Goal: Transaction & Acquisition: Purchase product/service

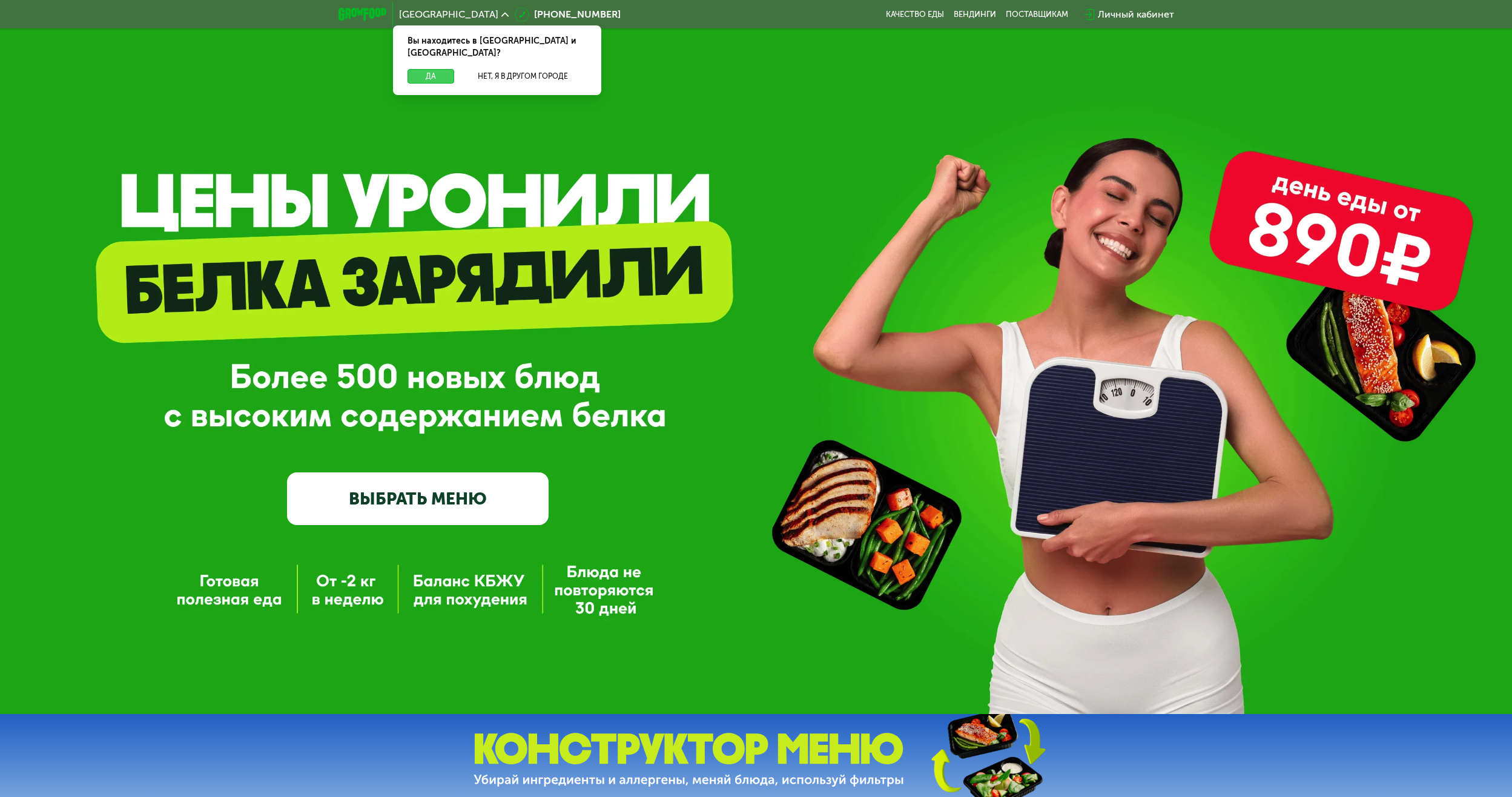
click at [426, 69] on button "Да" at bounding box center [431, 76] width 46 height 15
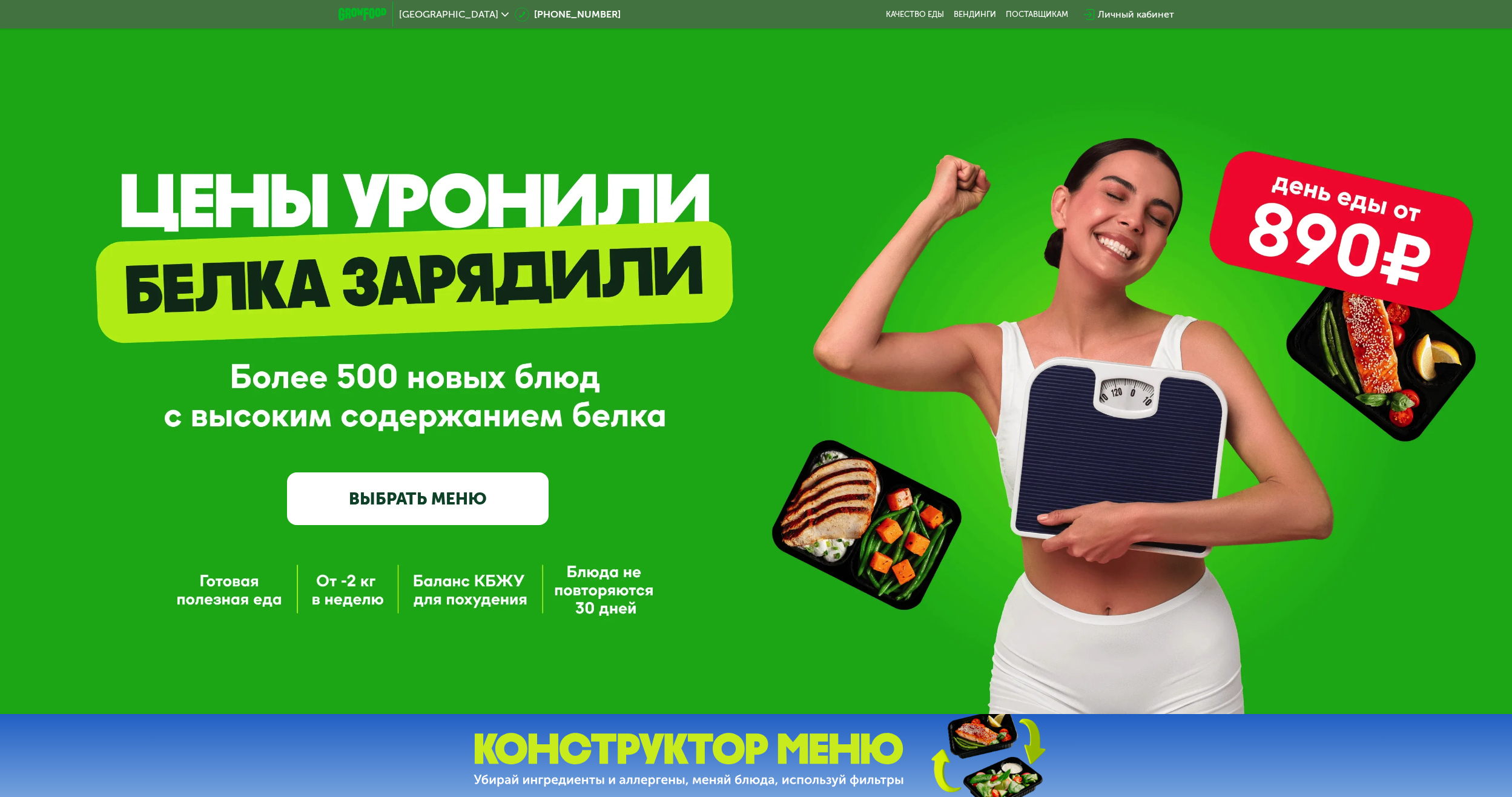
click at [433, 492] on link "ВЫБРАТЬ МЕНЮ" at bounding box center [417, 498] width 261 height 53
click at [427, 514] on link "ВЫБРАТЬ МЕНЮ" at bounding box center [417, 498] width 261 height 53
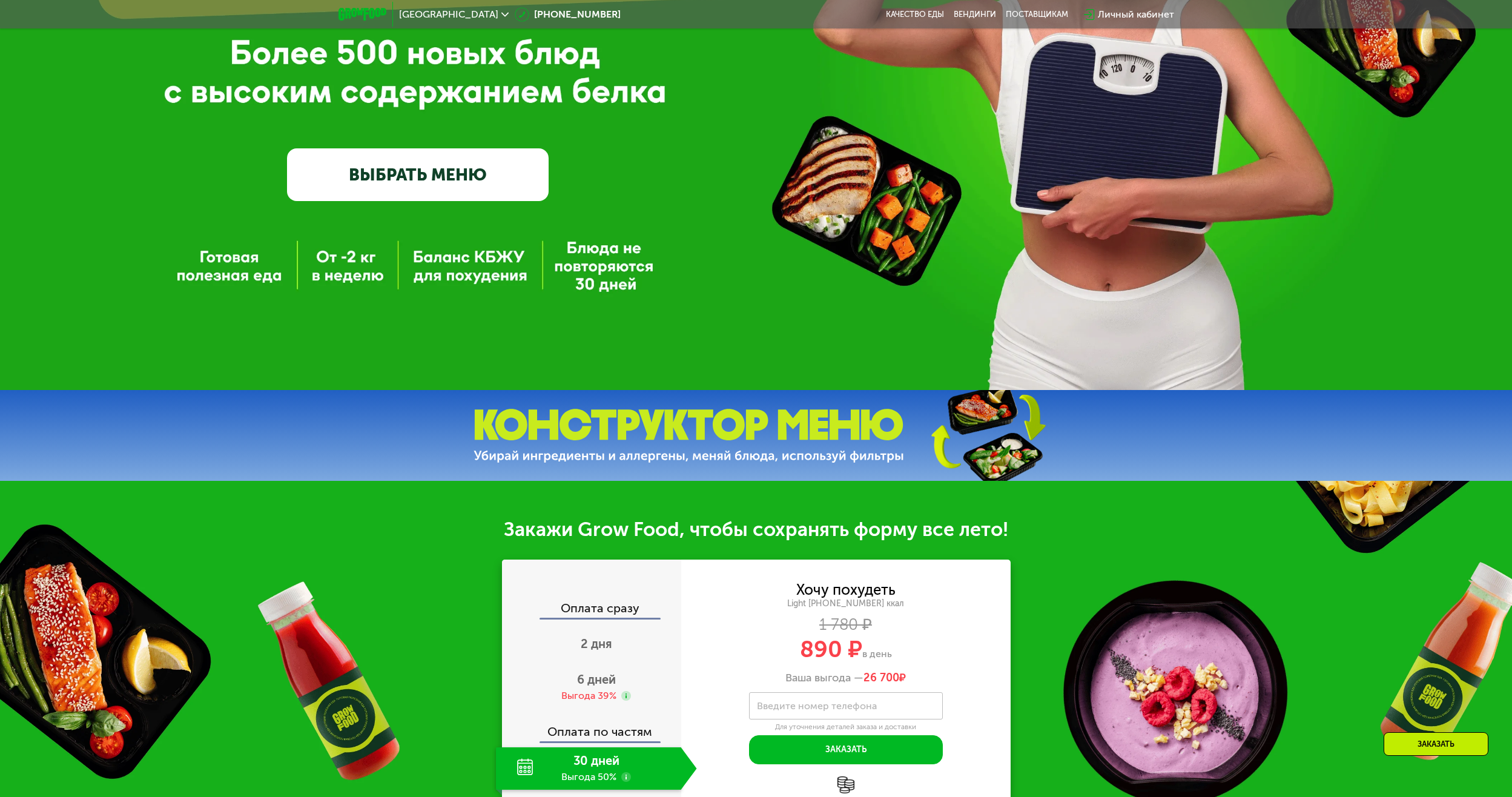
scroll to position [646, 0]
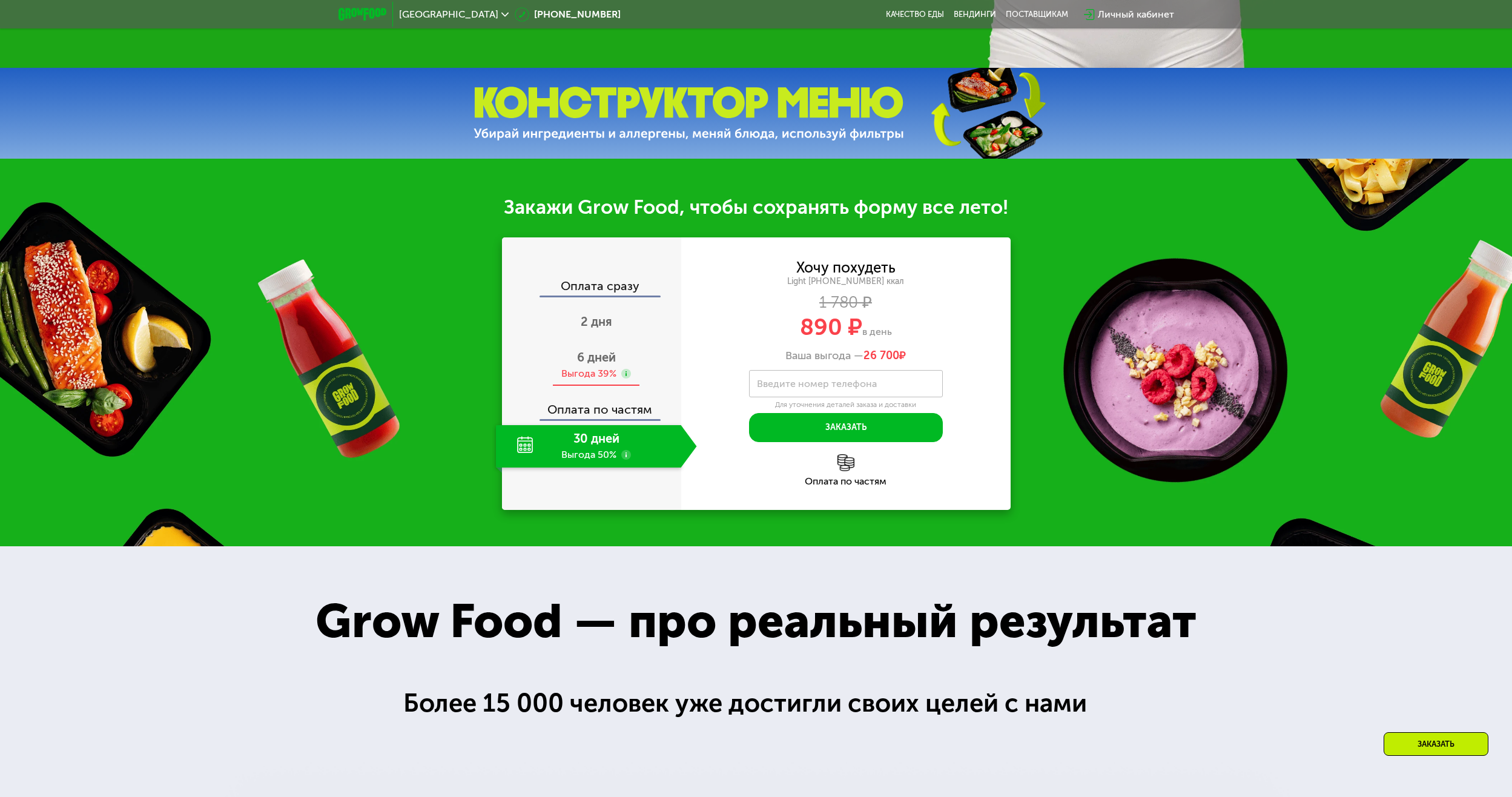
click at [588, 359] on span "6 дней" at bounding box center [596, 357] width 39 height 15
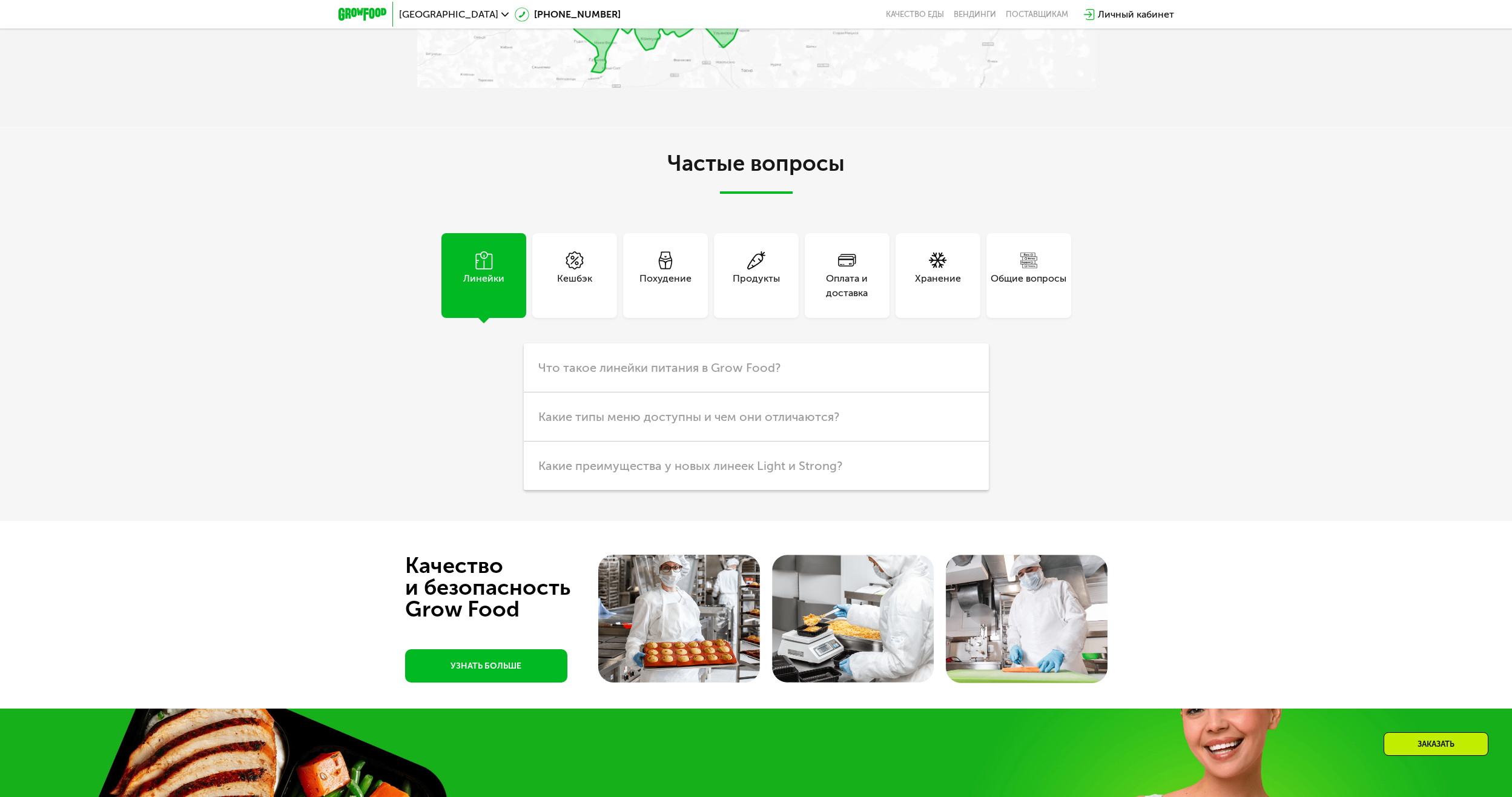
scroll to position [2907, 0]
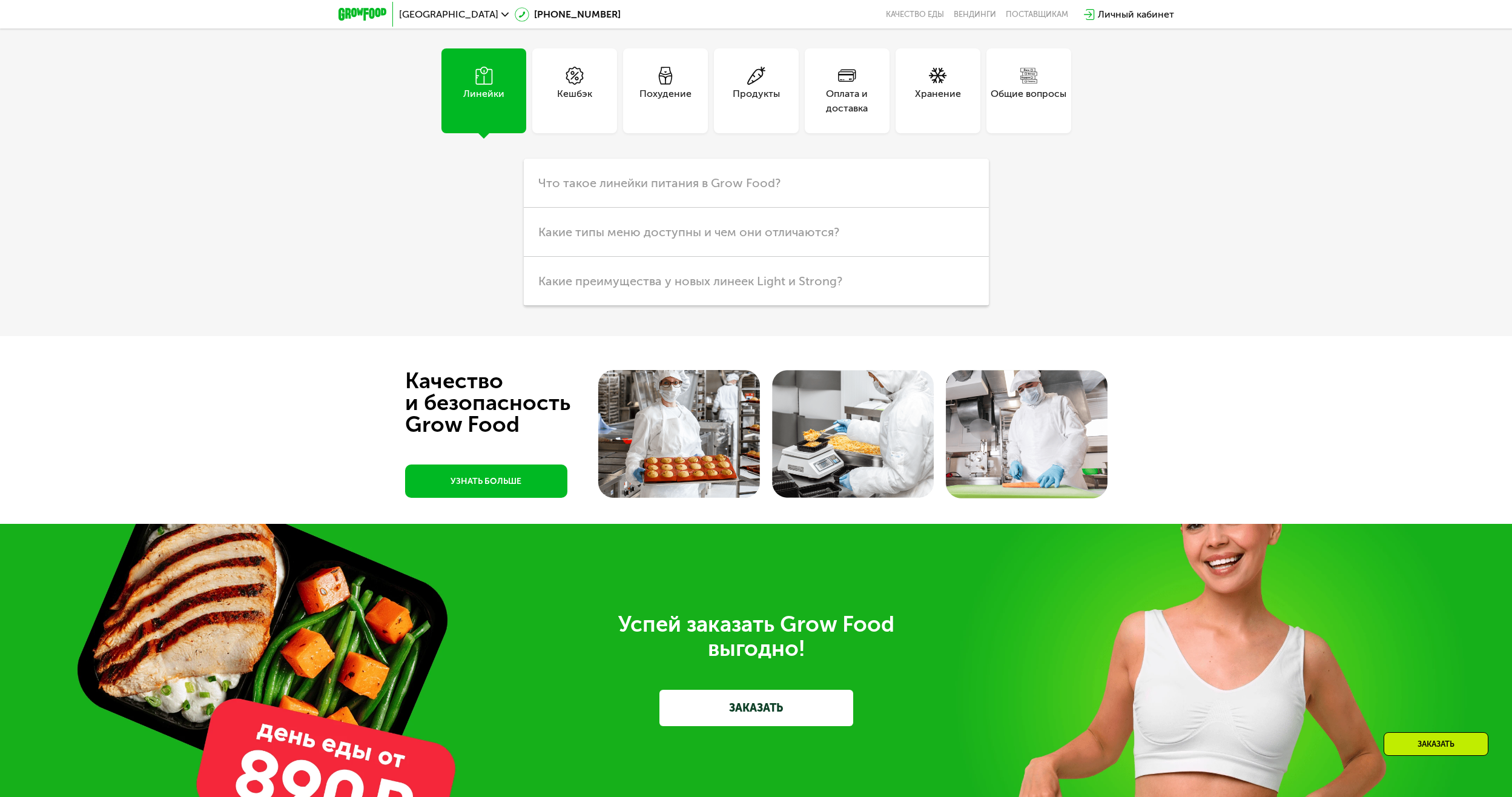
click at [632, 105] on div "Похудение" at bounding box center [665, 91] width 85 height 85
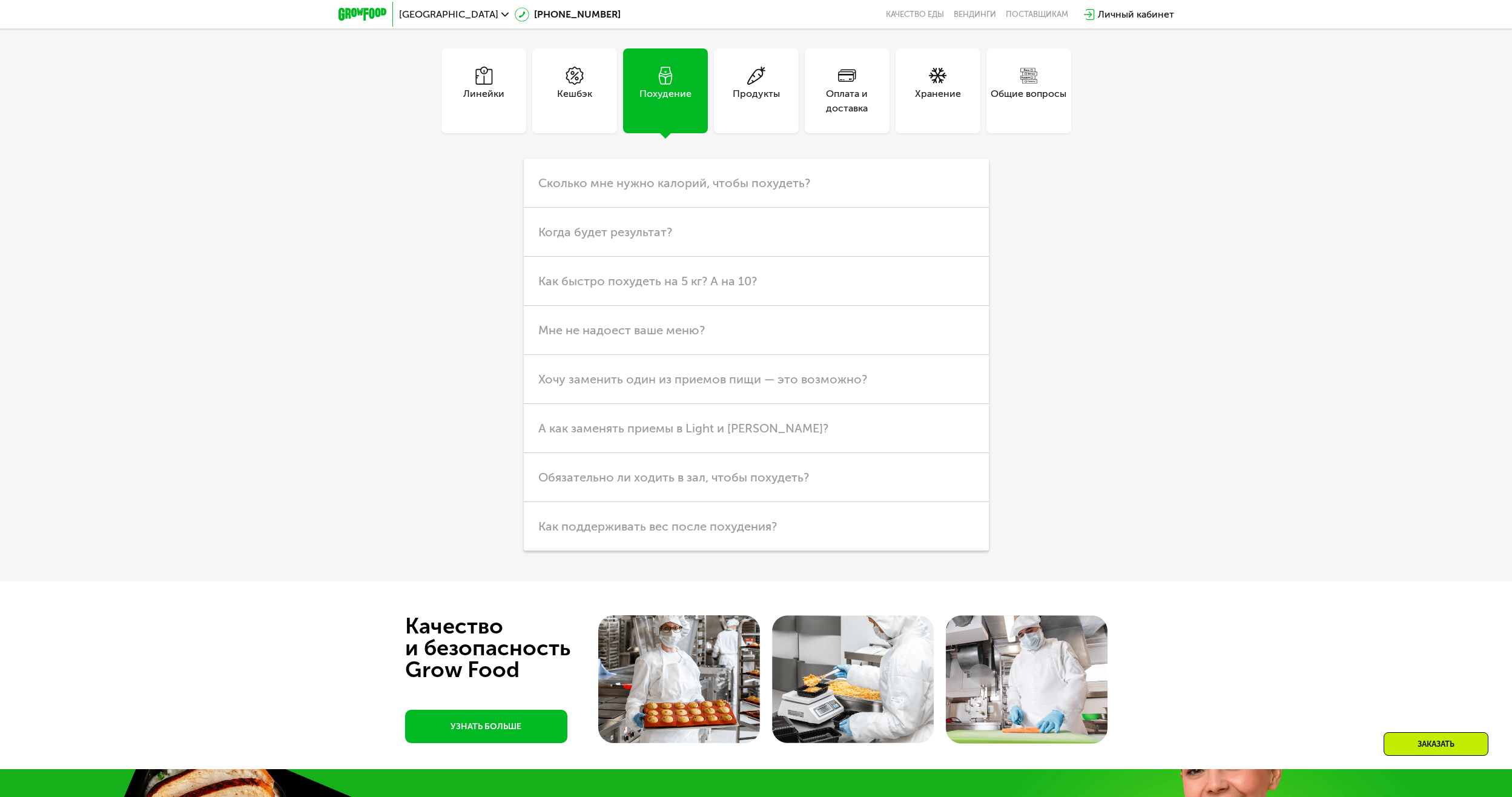
click at [491, 116] on div "Линейки" at bounding box center [483, 91] width 85 height 85
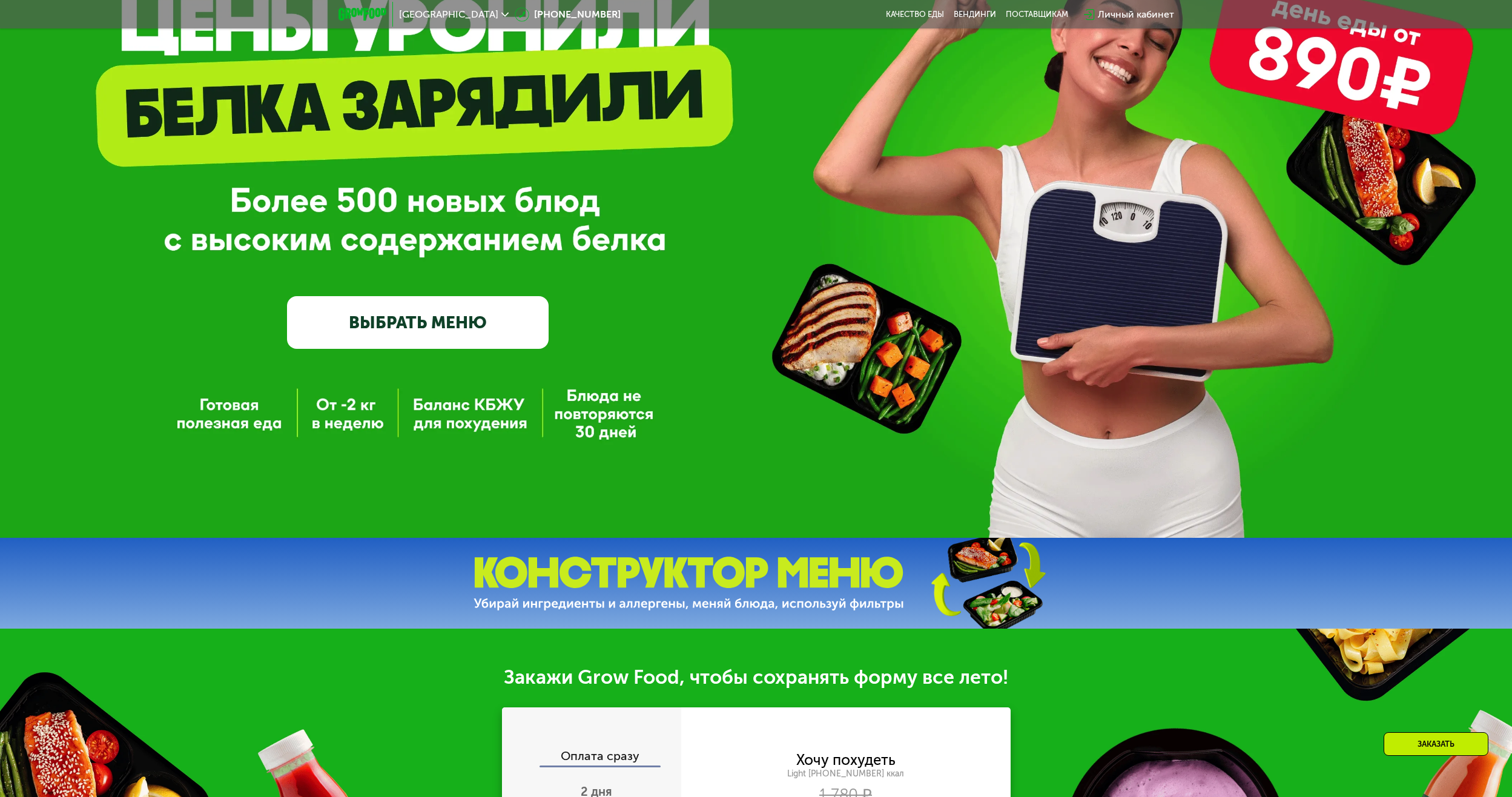
scroll to position [153, 0]
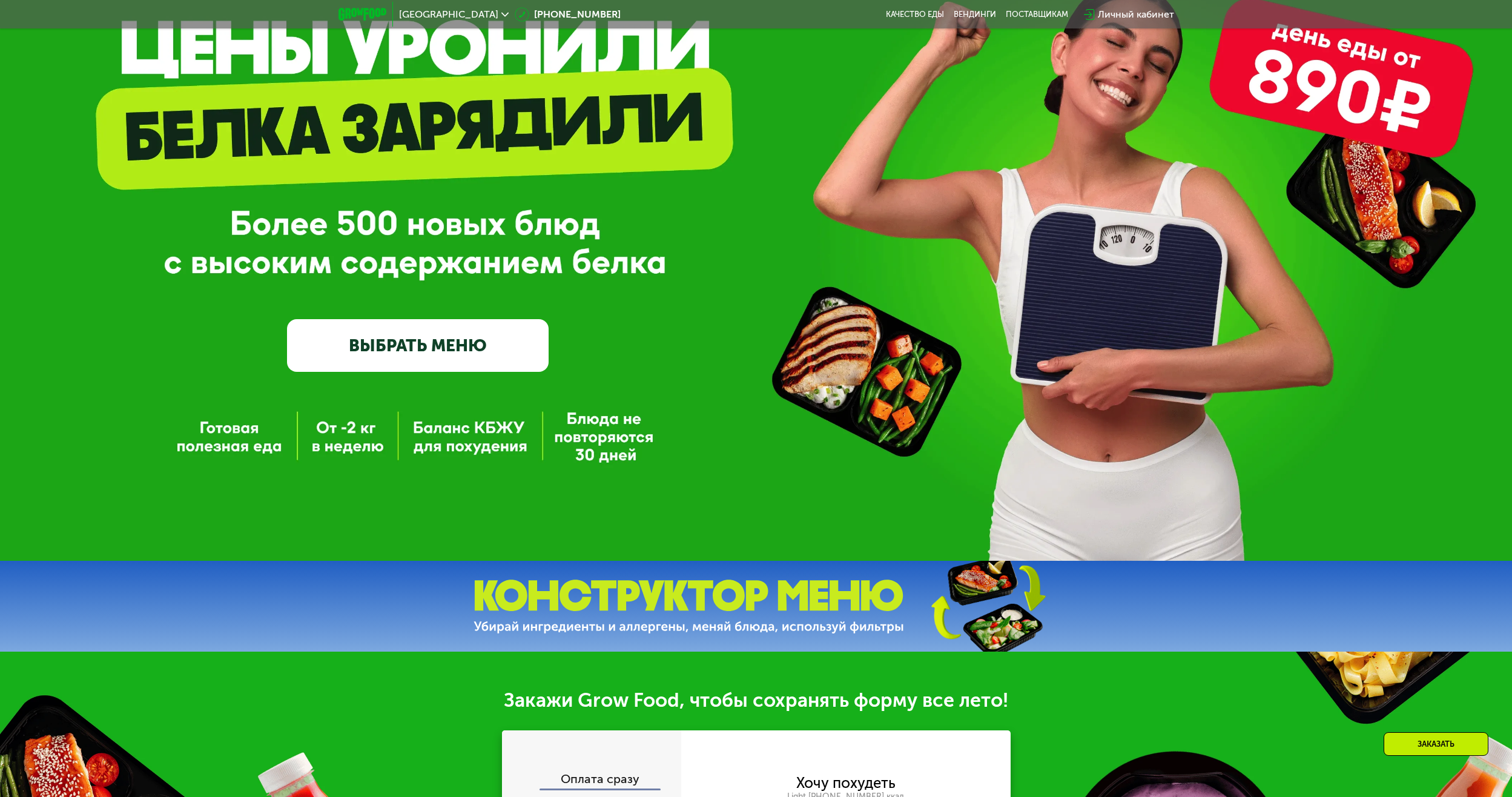
click at [418, 343] on link "ВЫБРАТЬ МЕНЮ" at bounding box center [417, 345] width 261 height 53
click at [445, 386] on div "GrowFood — доставка правильного питания ВЫБРАТЬ МЕНЮ" at bounding box center [756, 204] width 1512 height 714
drag, startPoint x: 438, startPoint y: 382, endPoint x: 448, endPoint y: 332, distance: 51.0
click at [438, 382] on div "GrowFood — доставка правильного питания ВЫБРАТЬ МЕНЮ" at bounding box center [756, 204] width 1512 height 714
click at [449, 322] on link "ВЫБРАТЬ МЕНЮ" at bounding box center [417, 345] width 261 height 53
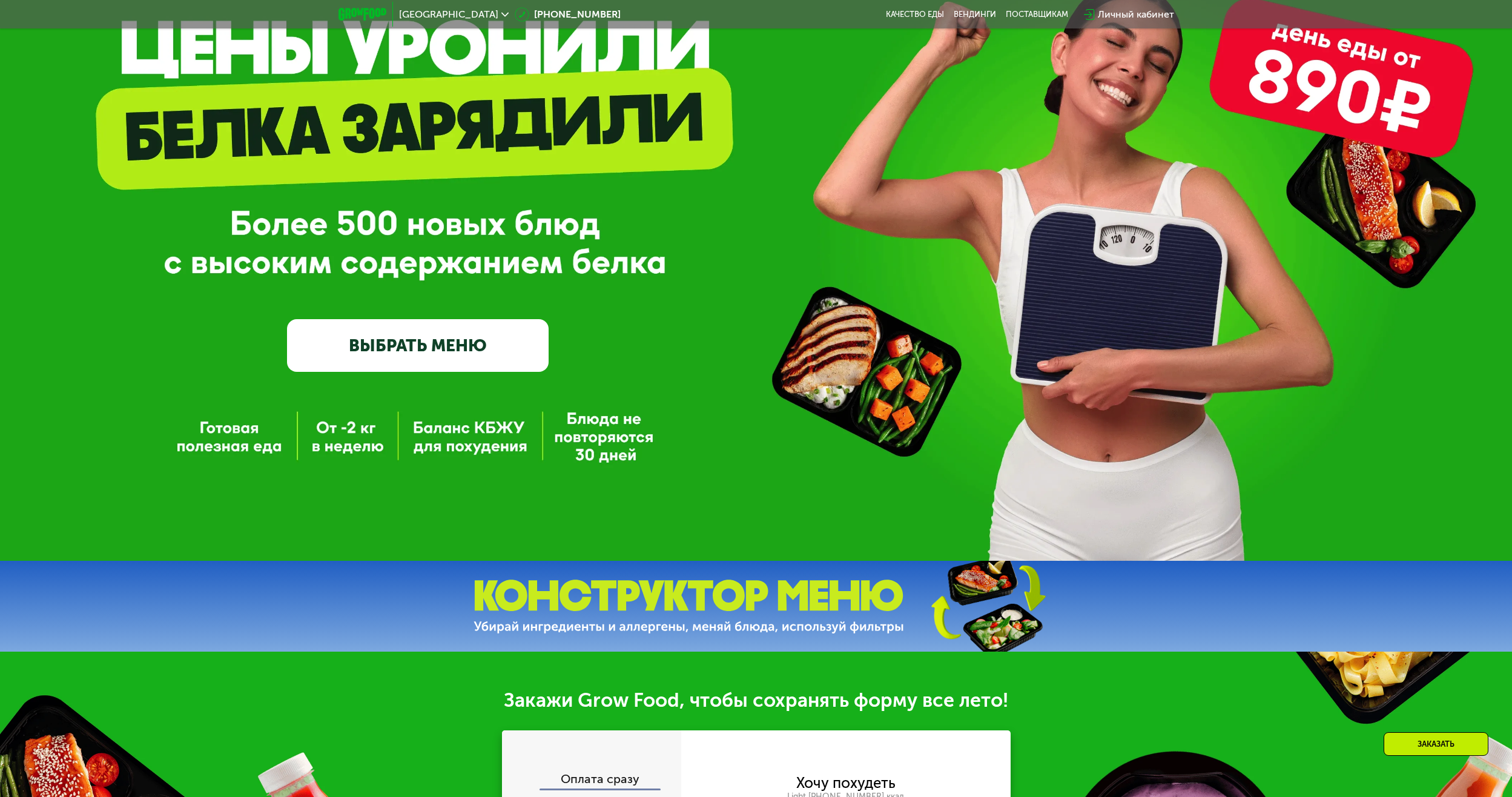
click at [443, 329] on link "ВЫБРАТЬ МЕНЮ" at bounding box center [417, 345] width 261 height 53
click at [427, 349] on link "ВЫБРАТЬ МЕНЮ" at bounding box center [417, 345] width 261 height 53
click at [425, 351] on link "ВЫБРАТЬ МЕНЮ" at bounding box center [417, 345] width 261 height 53
click at [412, 361] on link "ВЫБРАТЬ МЕНЮ" at bounding box center [417, 345] width 261 height 53
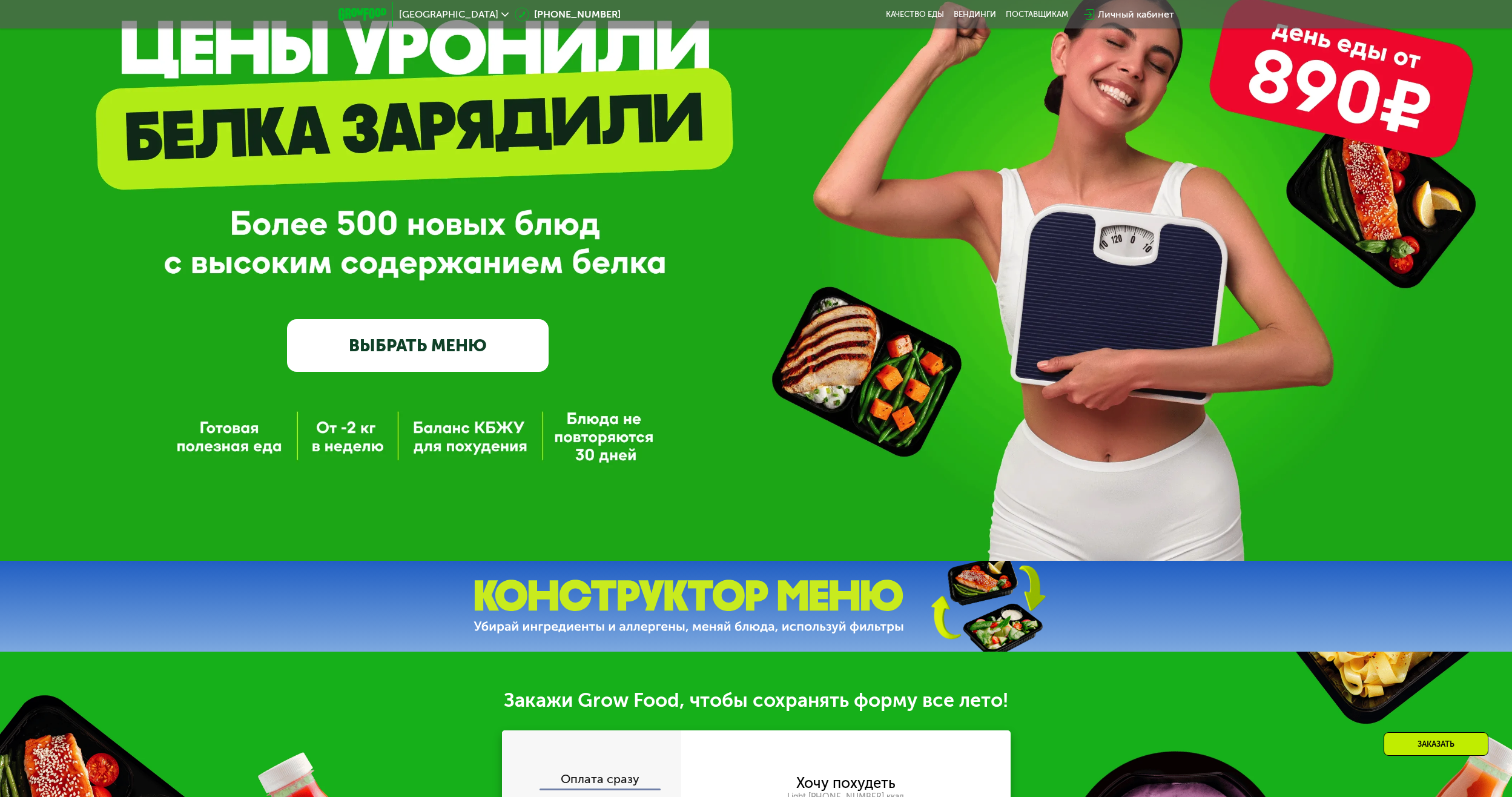
click at [412, 361] on link "ВЫБРАТЬ МЕНЮ" at bounding box center [417, 345] width 261 height 53
click at [402, 357] on link "ВЫБРАТЬ МЕНЮ" at bounding box center [417, 345] width 261 height 53
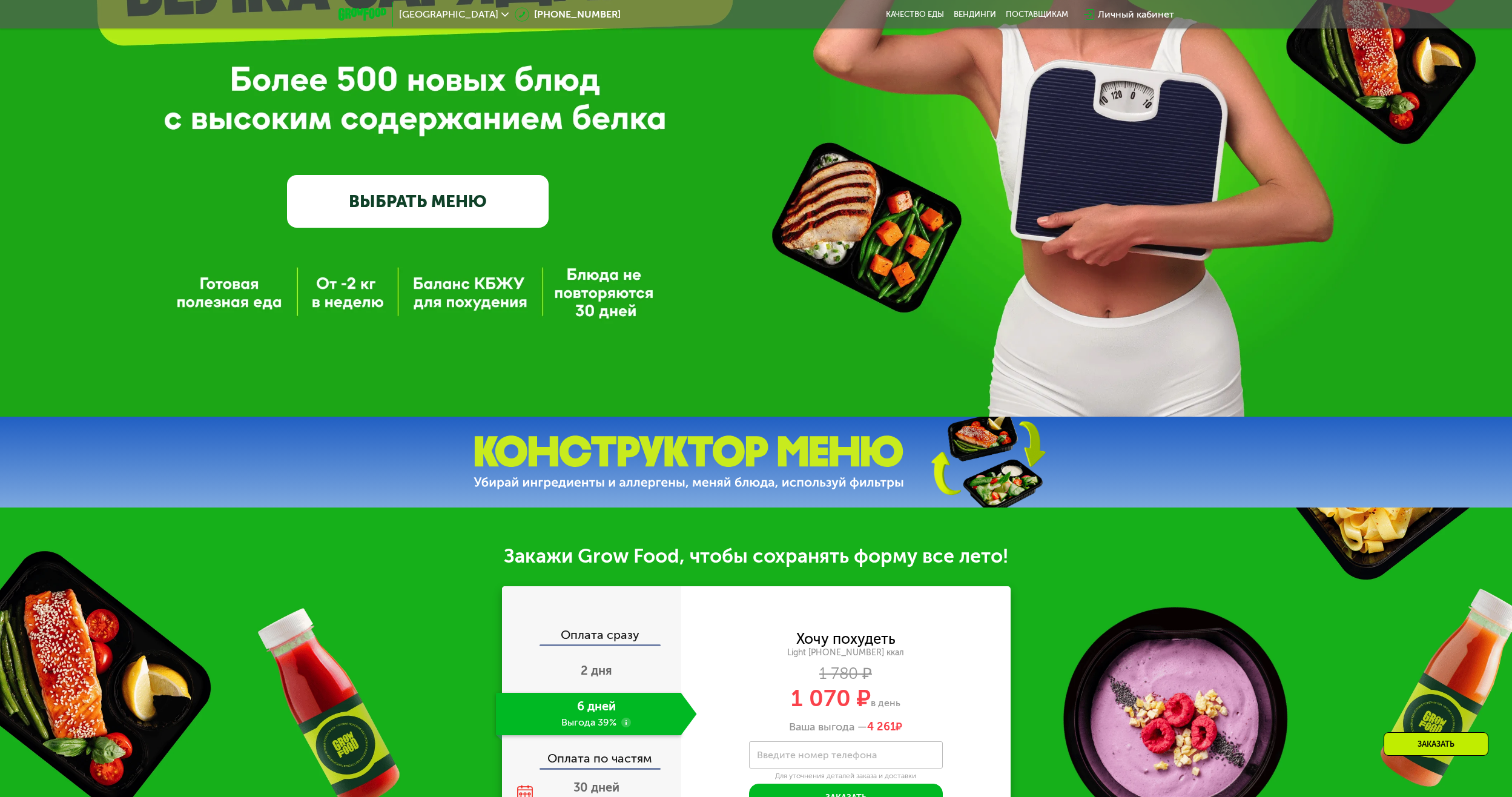
scroll to position [477, 0]
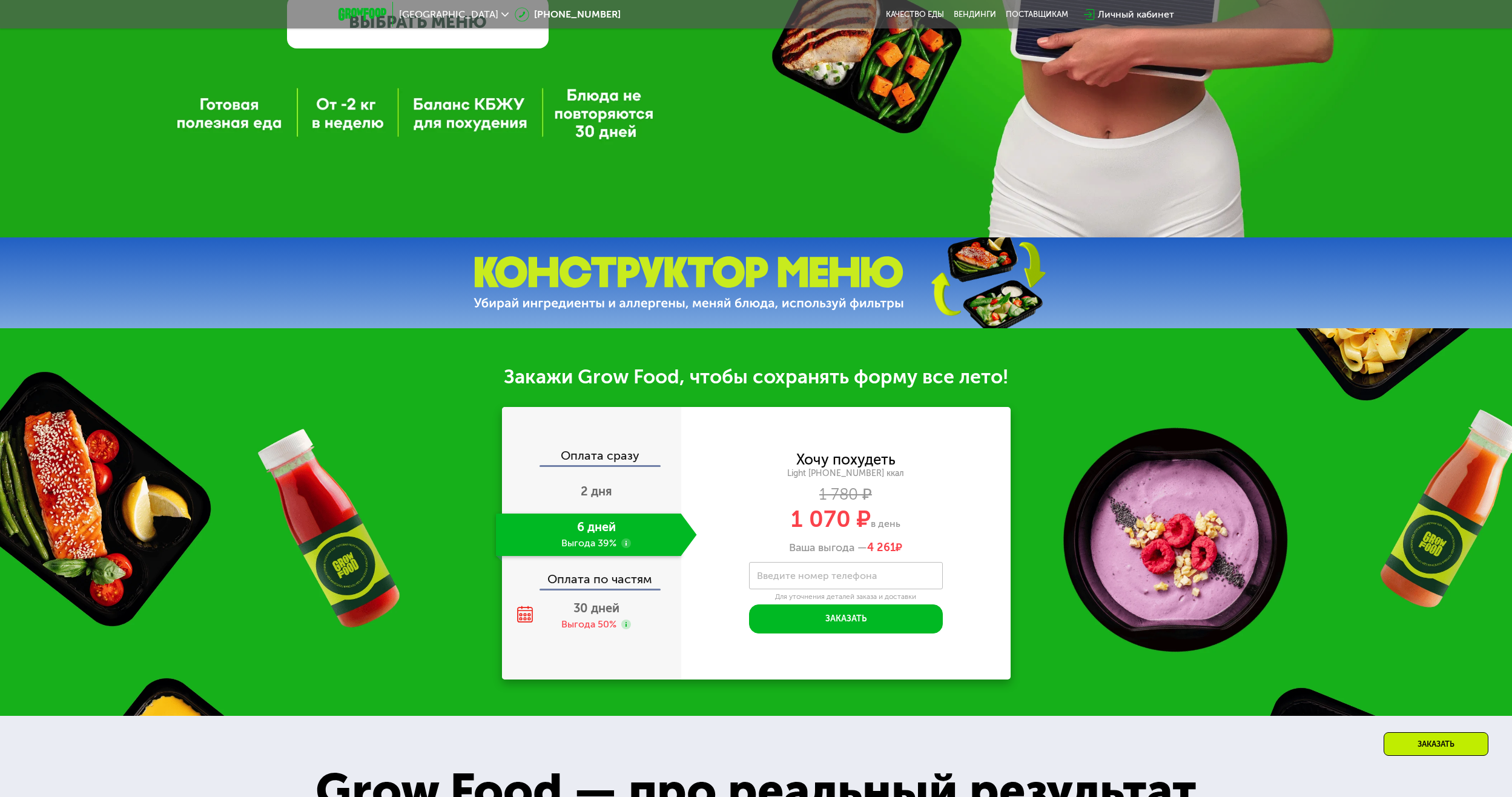
click at [602, 543] on div "6 дней Выгода 39%" at bounding box center [589, 535] width 185 height 42
click at [613, 563] on div "Оплата сразу 2 дня 6 дней Выгода 39% Оплата по частям 30 дней Выгода 50%" at bounding box center [591, 543] width 179 height 188
click at [523, 616] on icon at bounding box center [525, 614] width 17 height 17
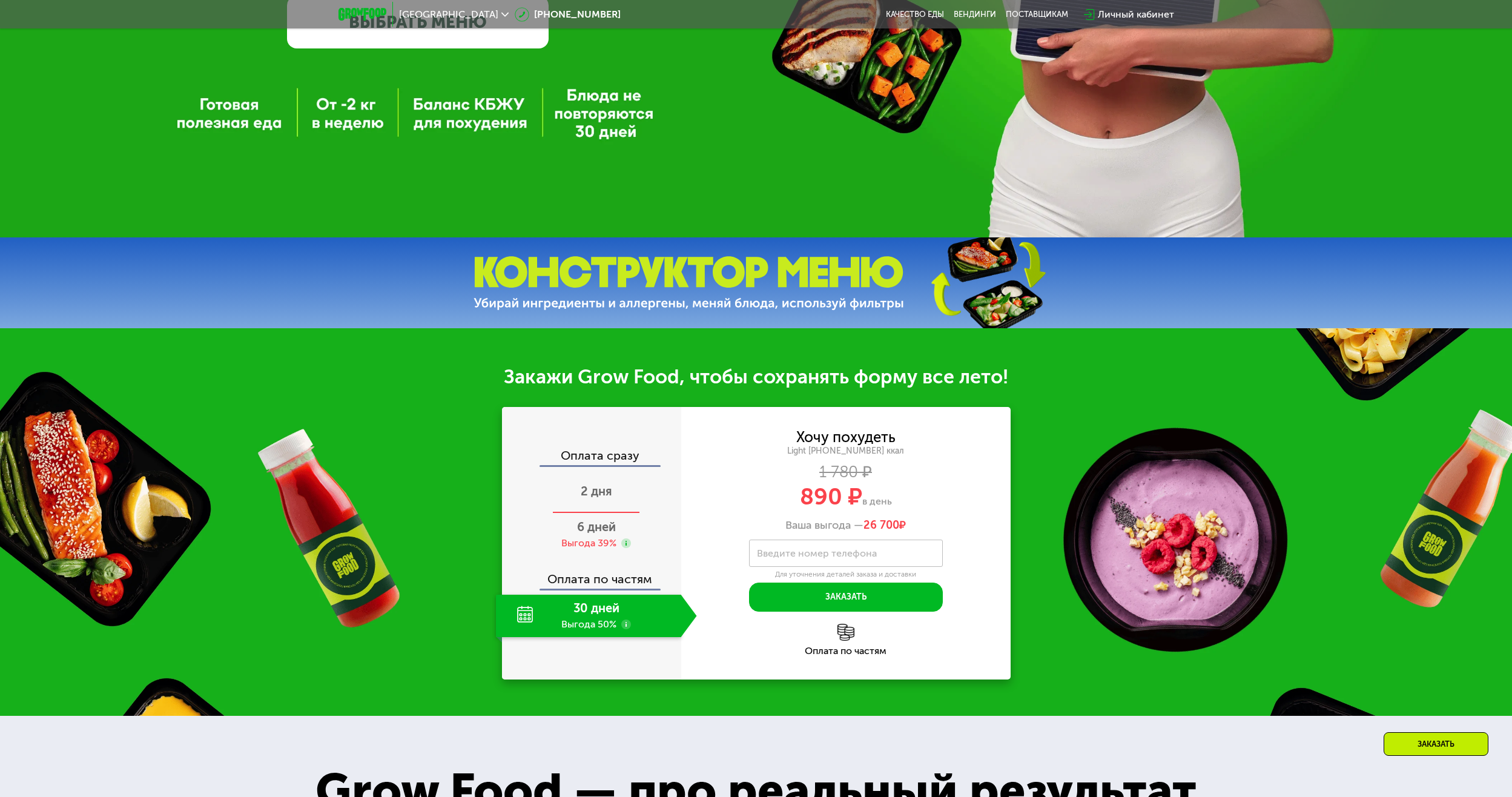
click at [612, 506] on div "2 дня" at bounding box center [597, 492] width 201 height 42
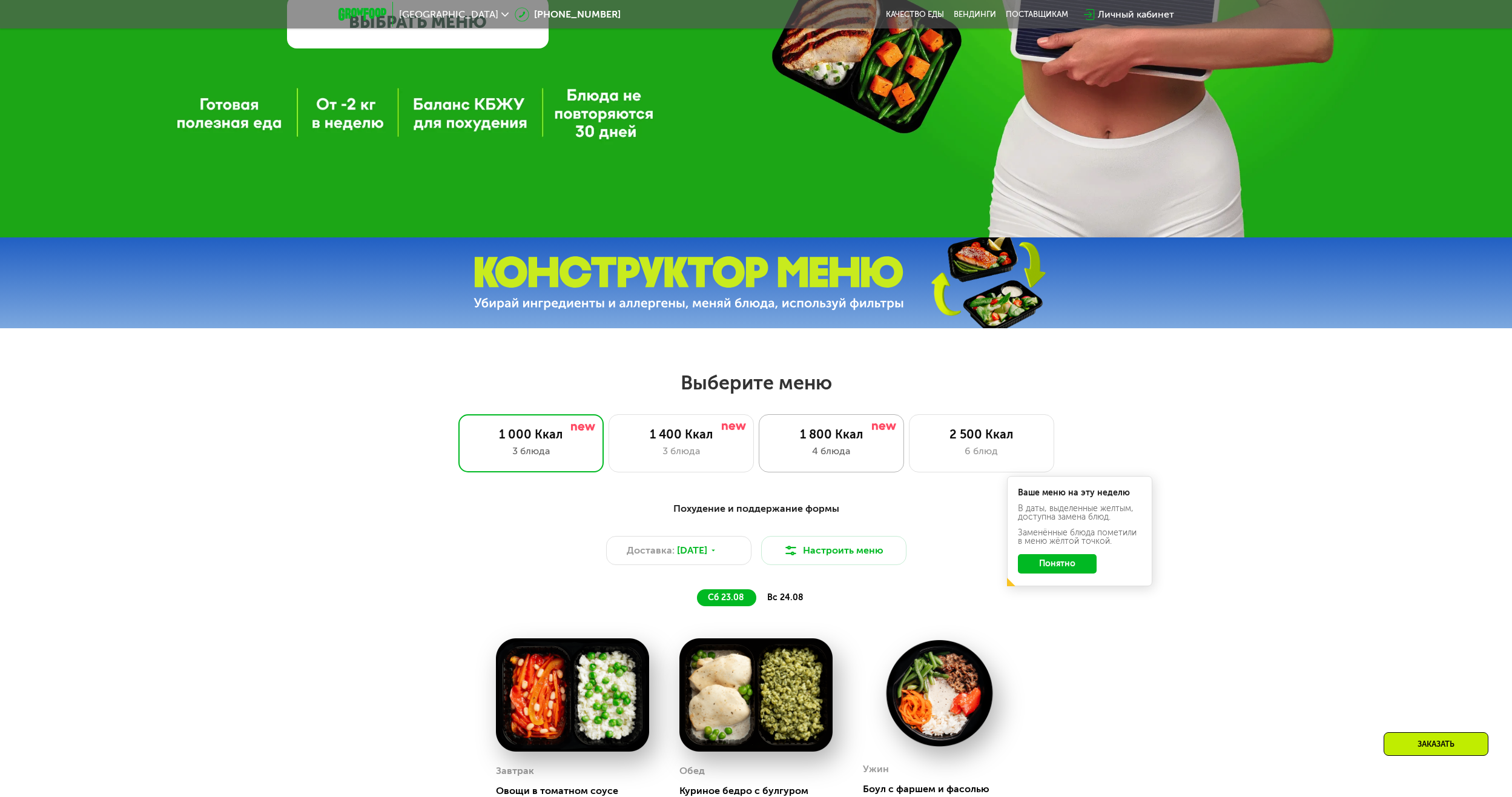
click at [835, 452] on div "4 блюда" at bounding box center [831, 451] width 120 height 15
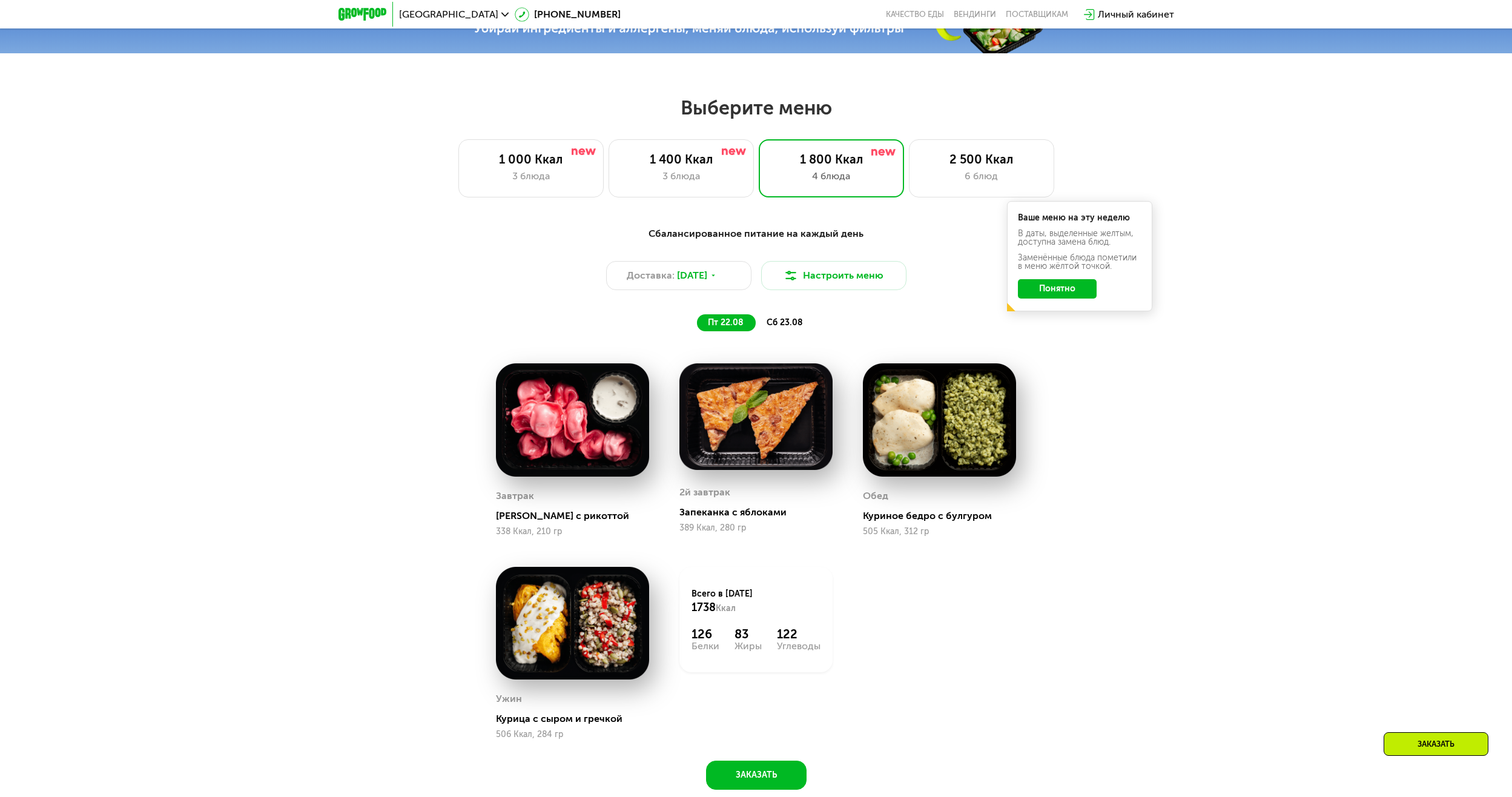
scroll to position [719, 0]
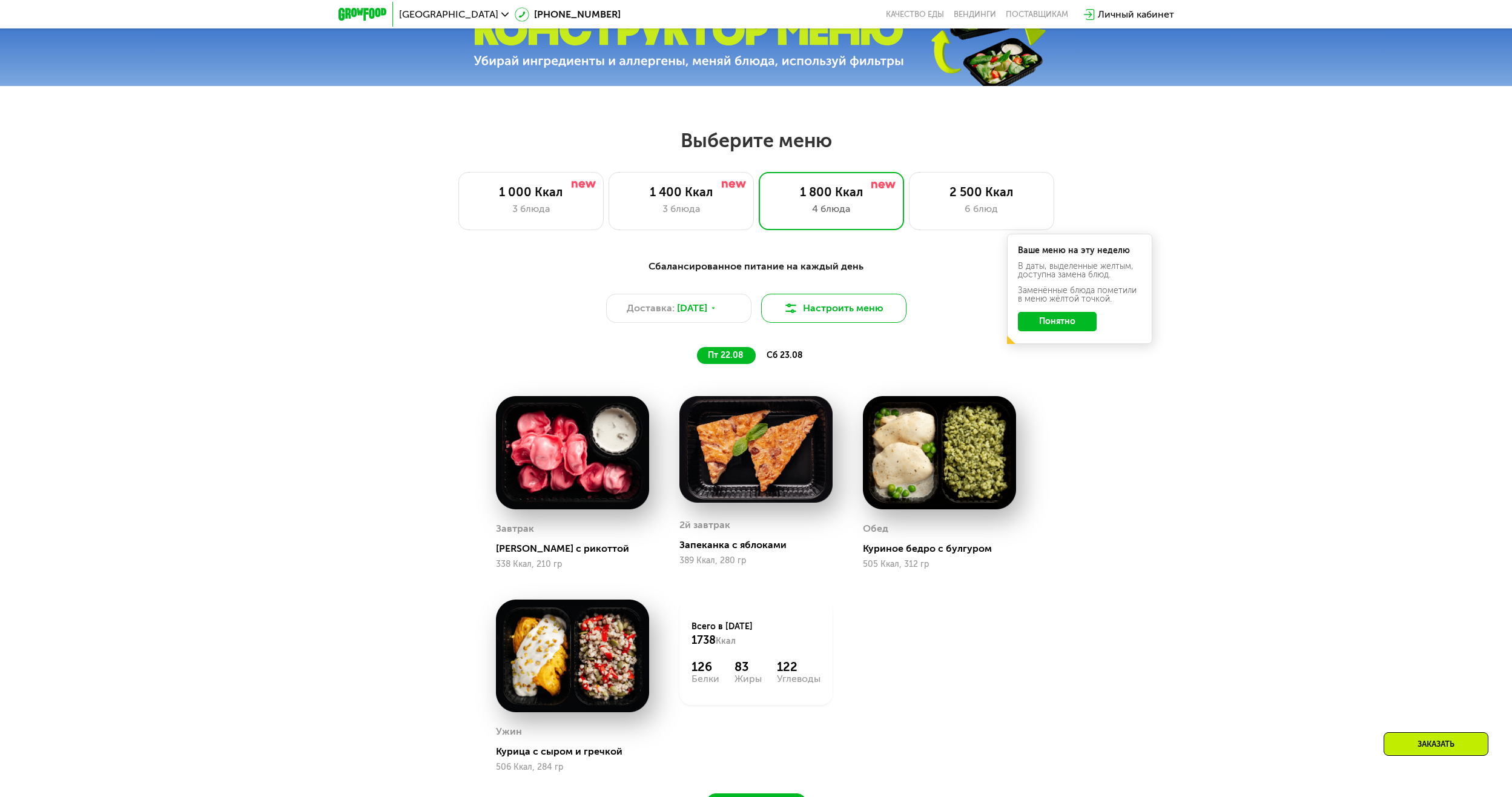
click at [826, 316] on button "Настроить меню" at bounding box center [833, 308] width 145 height 29
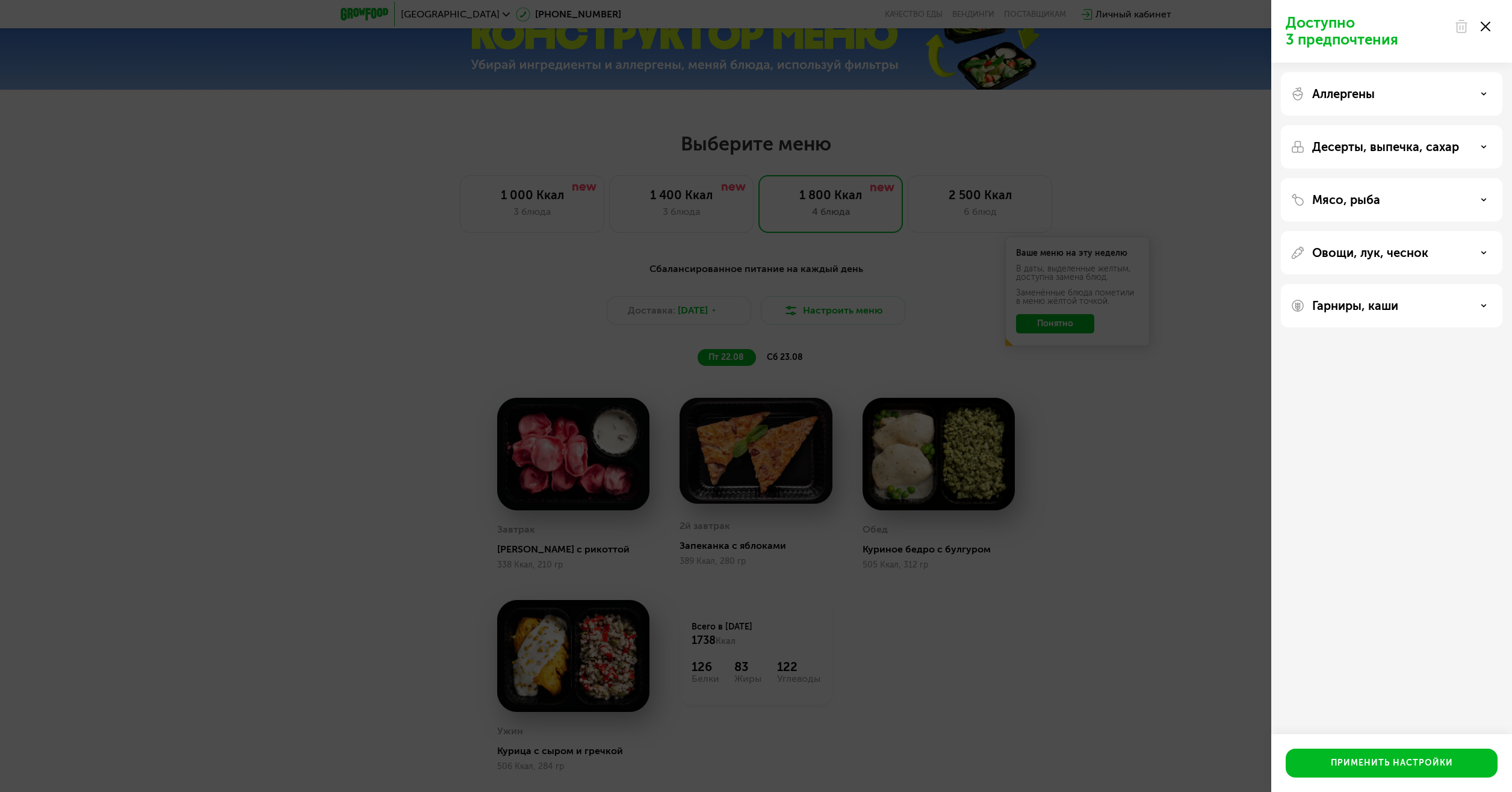
click at [1486, 198] on use at bounding box center [1484, 199] width 4 height 2
click at [1486, 198] on icon at bounding box center [1483, 200] width 6 height 6
click at [1482, 97] on div "Аллергены" at bounding box center [1392, 94] width 203 height 15
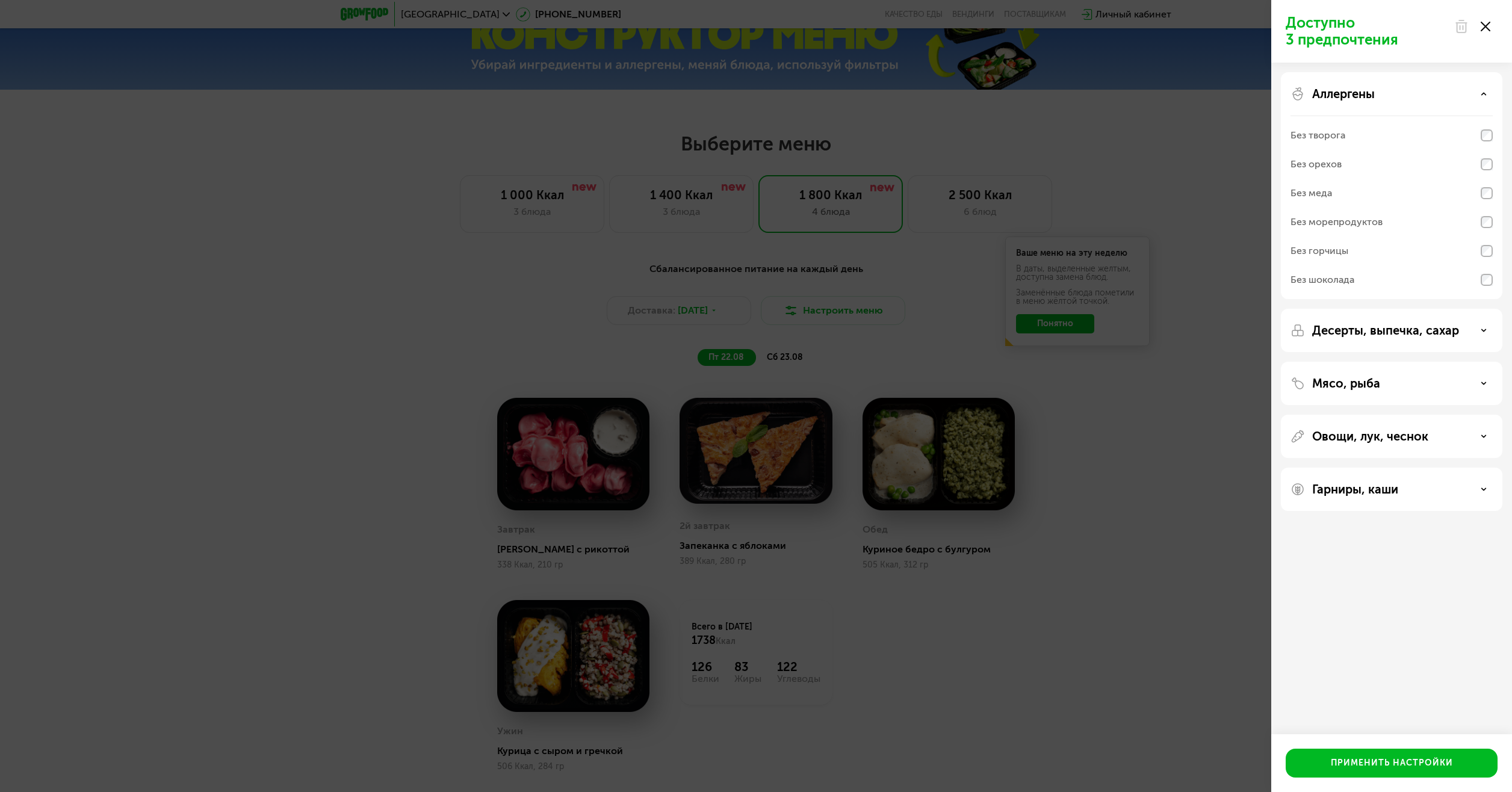
click at [1482, 97] on div "Аллергены" at bounding box center [1392, 94] width 203 height 15
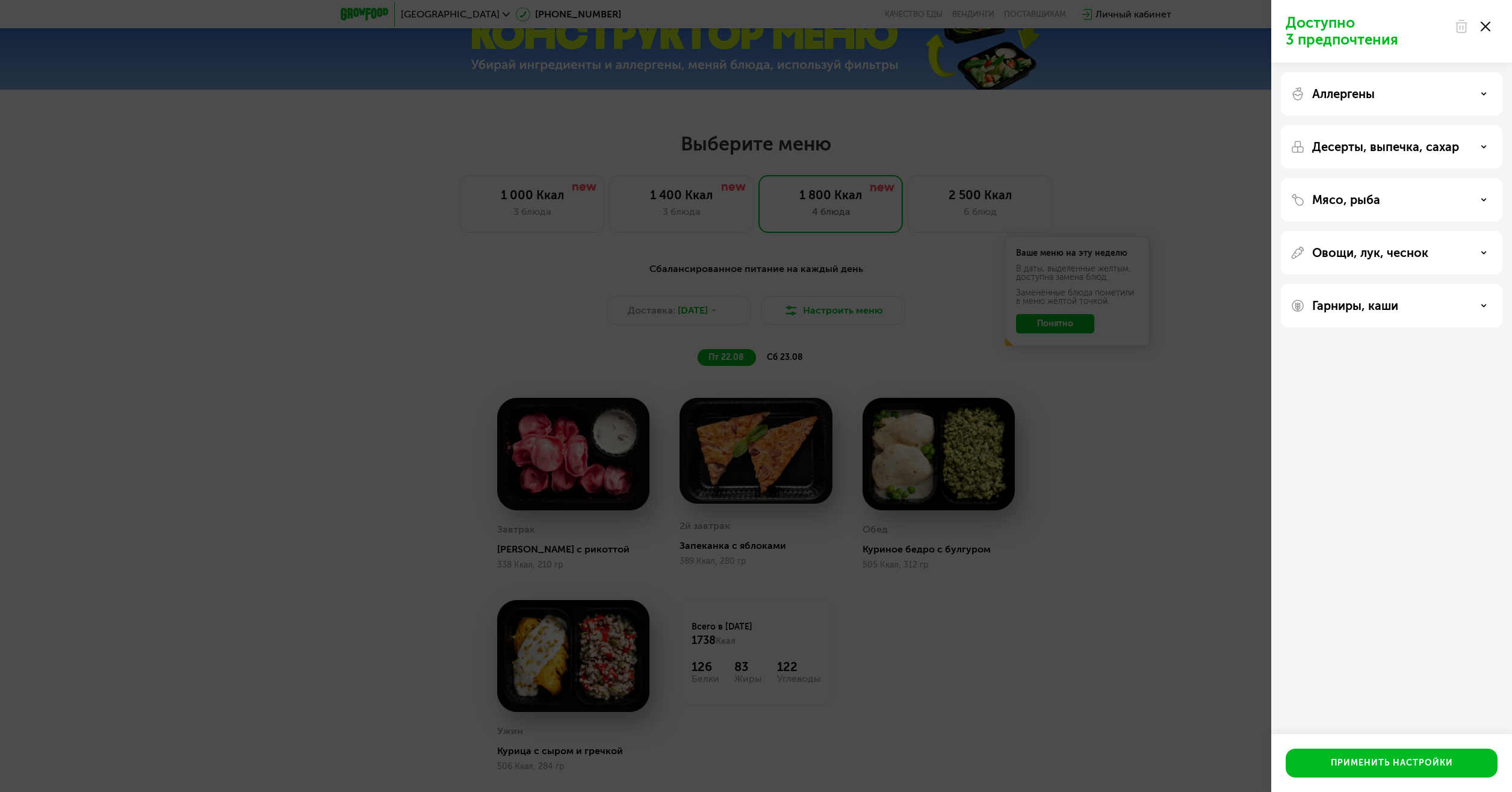
click at [1476, 178] on div "Десерты, выпечка, сахар" at bounding box center [1391, 200] width 221 height 43
click at [1482, 148] on icon at bounding box center [1483, 147] width 6 height 6
click at [1471, 198] on div "Мясо, рыба" at bounding box center [1392, 200] width 203 height 15
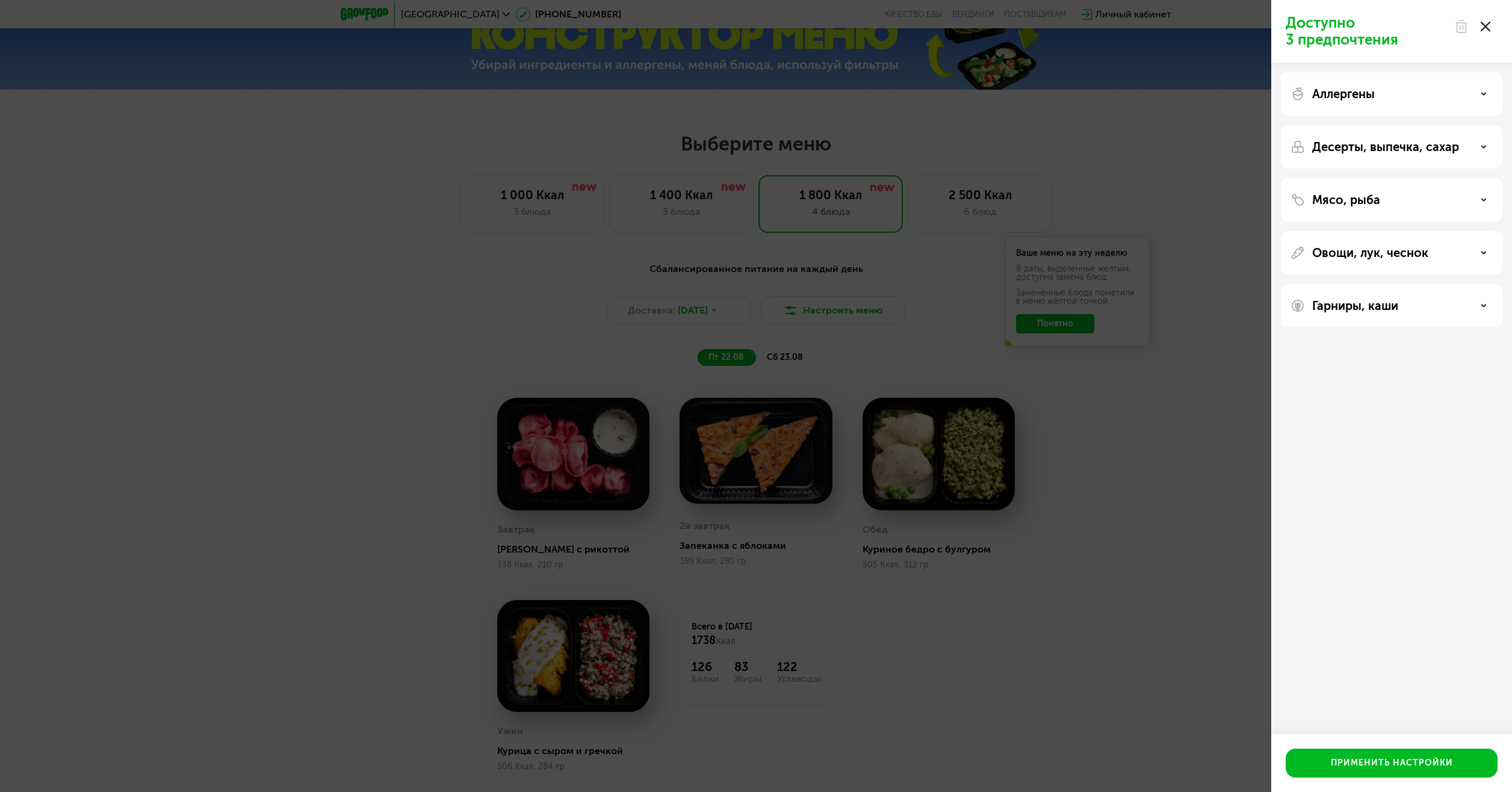
click at [1469, 284] on div "Овощи, лук, чеснок" at bounding box center [1391, 306] width 221 height 43
click at [1474, 255] on div "Овощи, лук, чеснок" at bounding box center [1392, 253] width 203 height 15
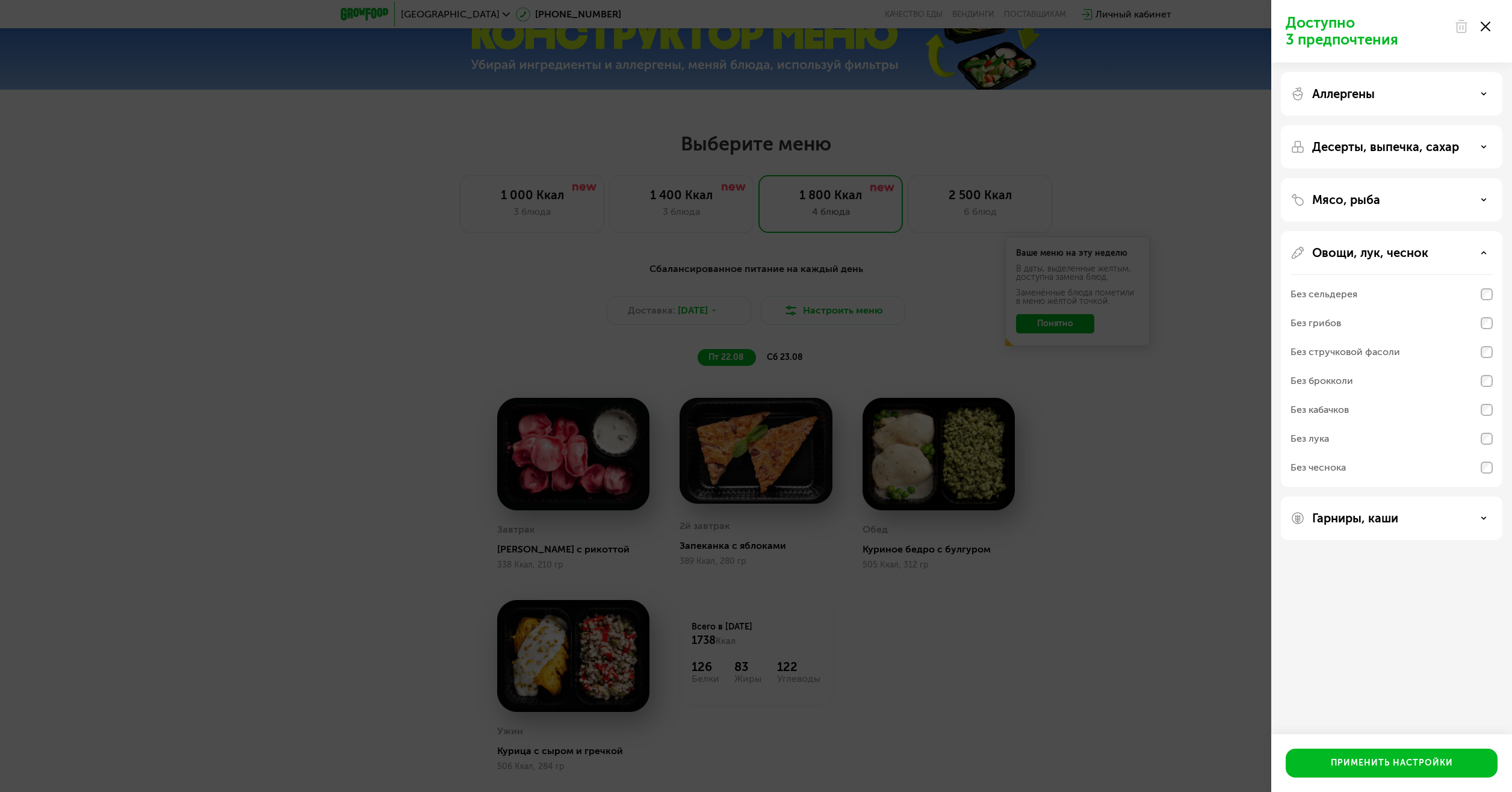
click at [1474, 255] on div "Овощи, лук, чеснок" at bounding box center [1392, 253] width 203 height 15
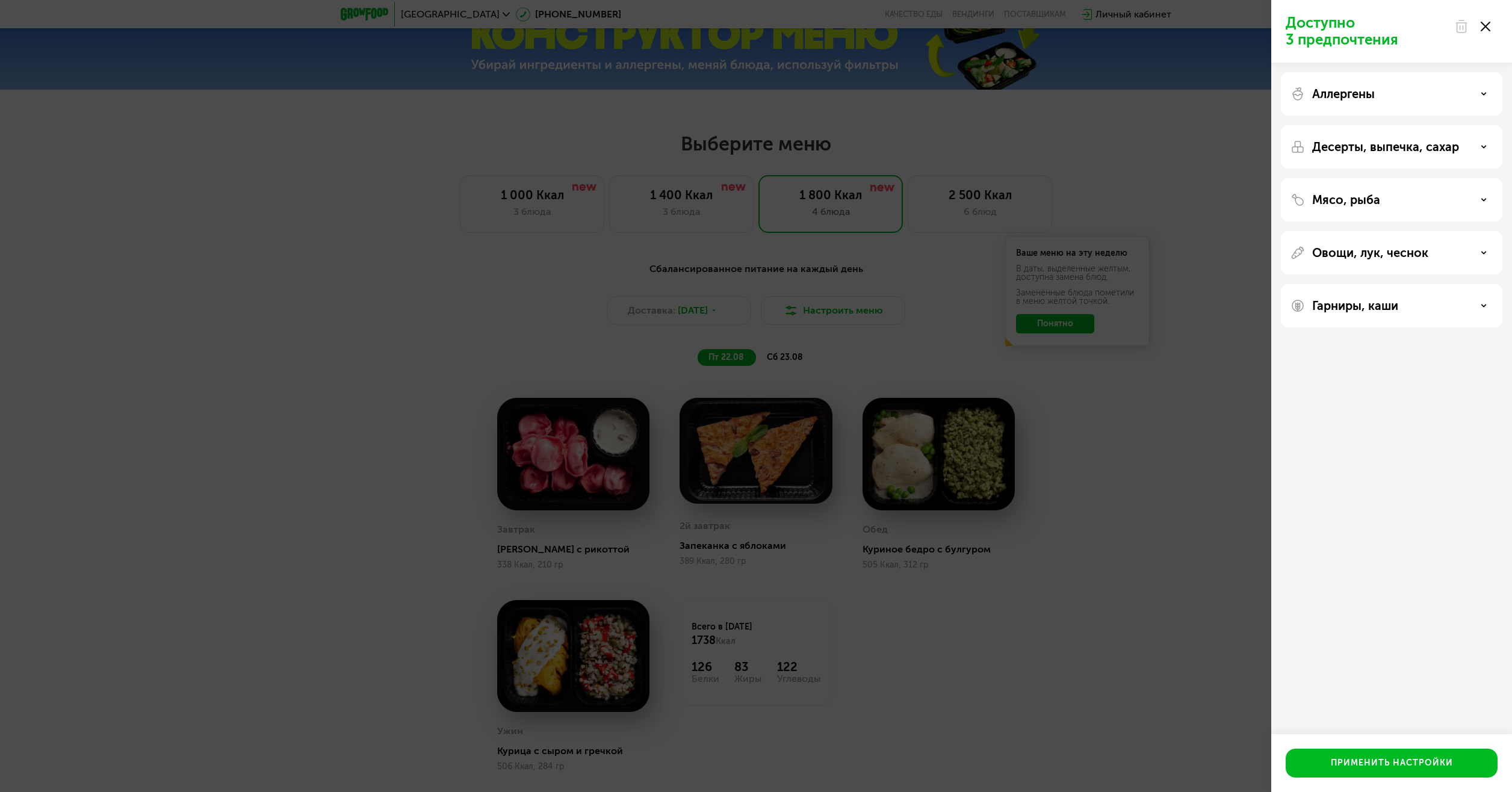
click at [1478, 307] on div "Гарниры, каши" at bounding box center [1392, 305] width 203 height 15
click at [1480, 300] on div "Гарниры, каши" at bounding box center [1392, 305] width 203 height 15
click at [1094, 659] on div "Доступно 3 предпочтения Аллергены Десерты, выпечка, сахар Мясо, рыба Овощи, лук…" at bounding box center [756, 396] width 1512 height 792
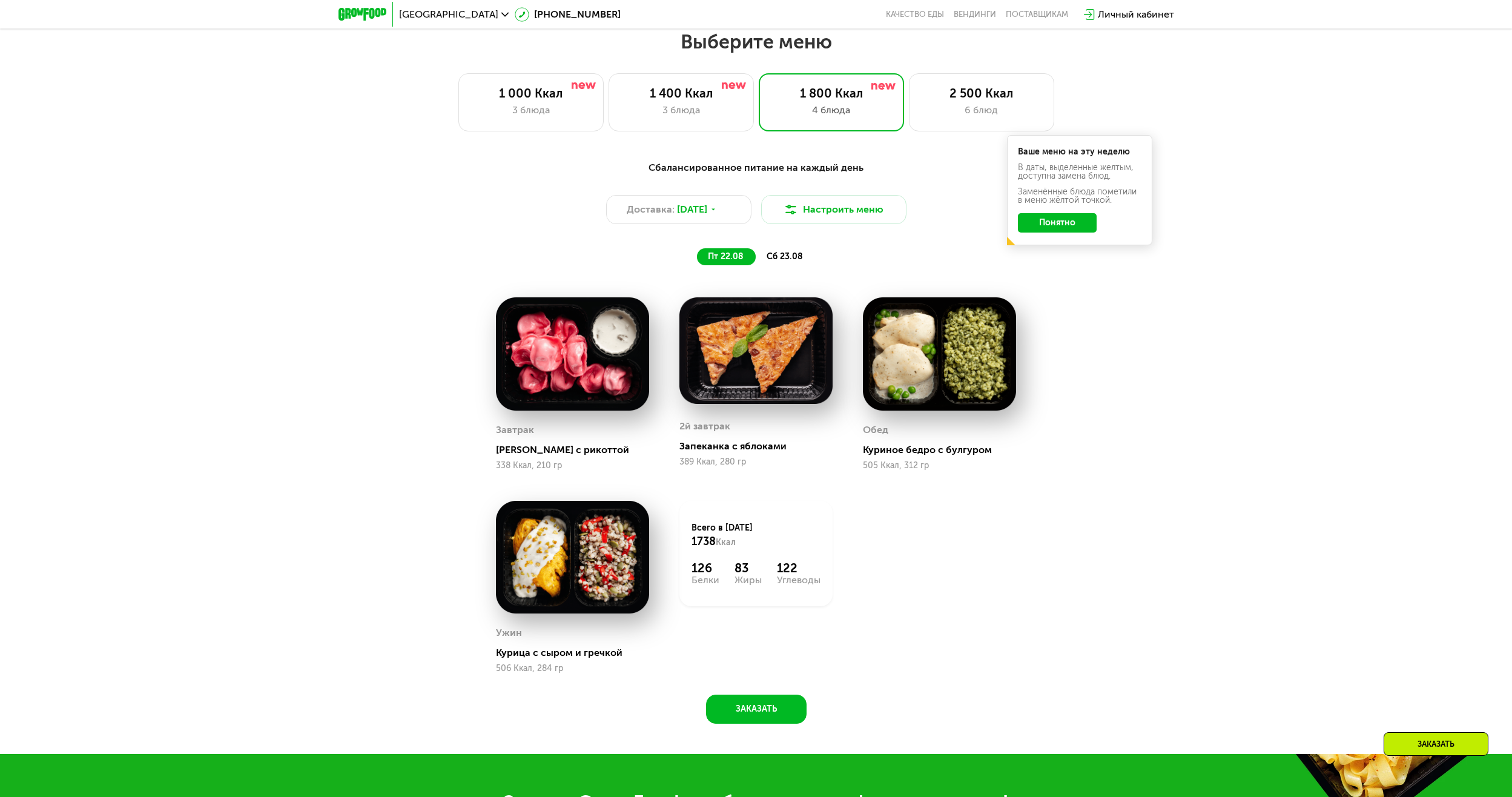
scroll to position [800, 0]
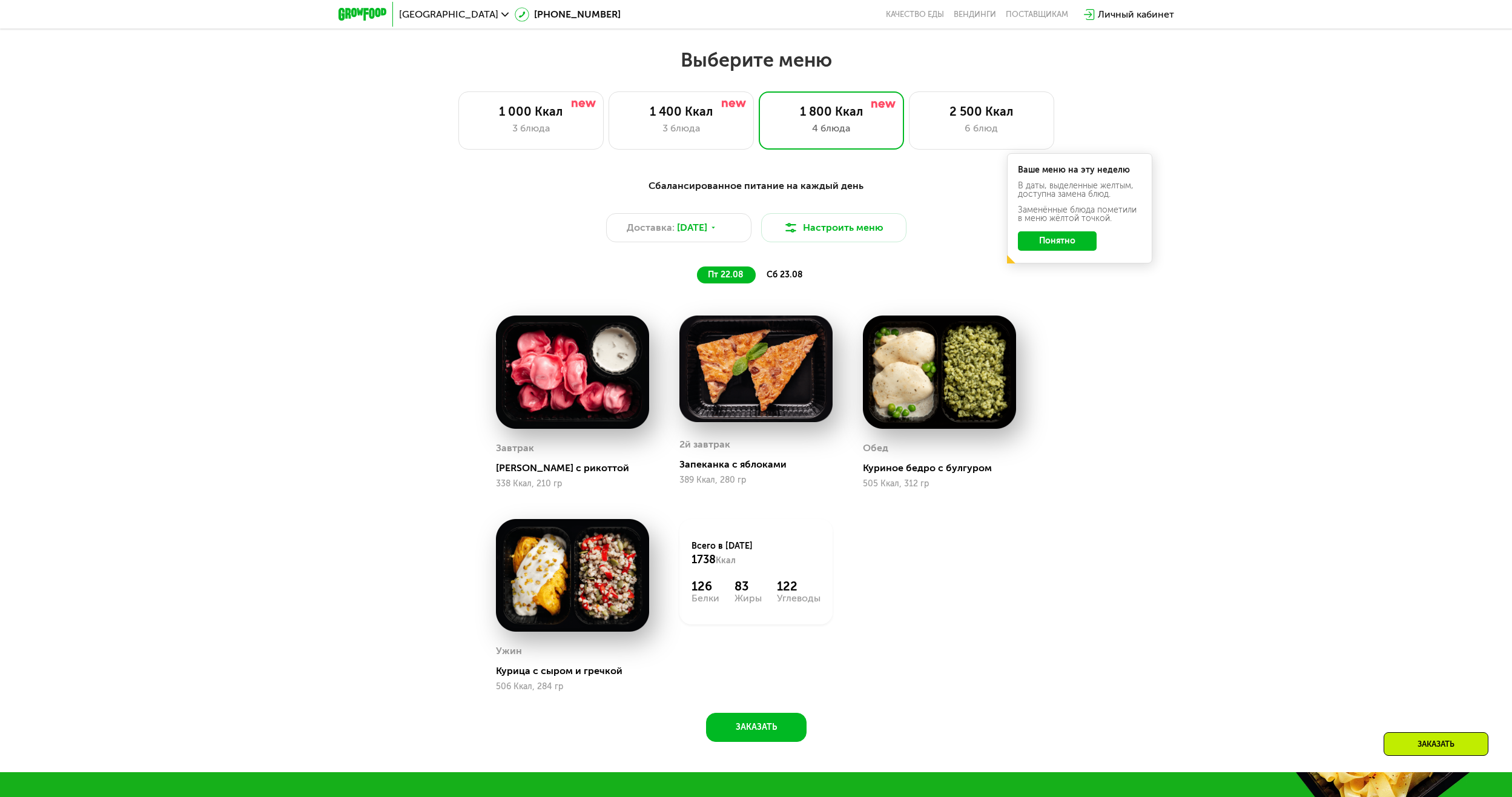
click at [786, 271] on div "сб 23.08" at bounding box center [785, 275] width 59 height 17
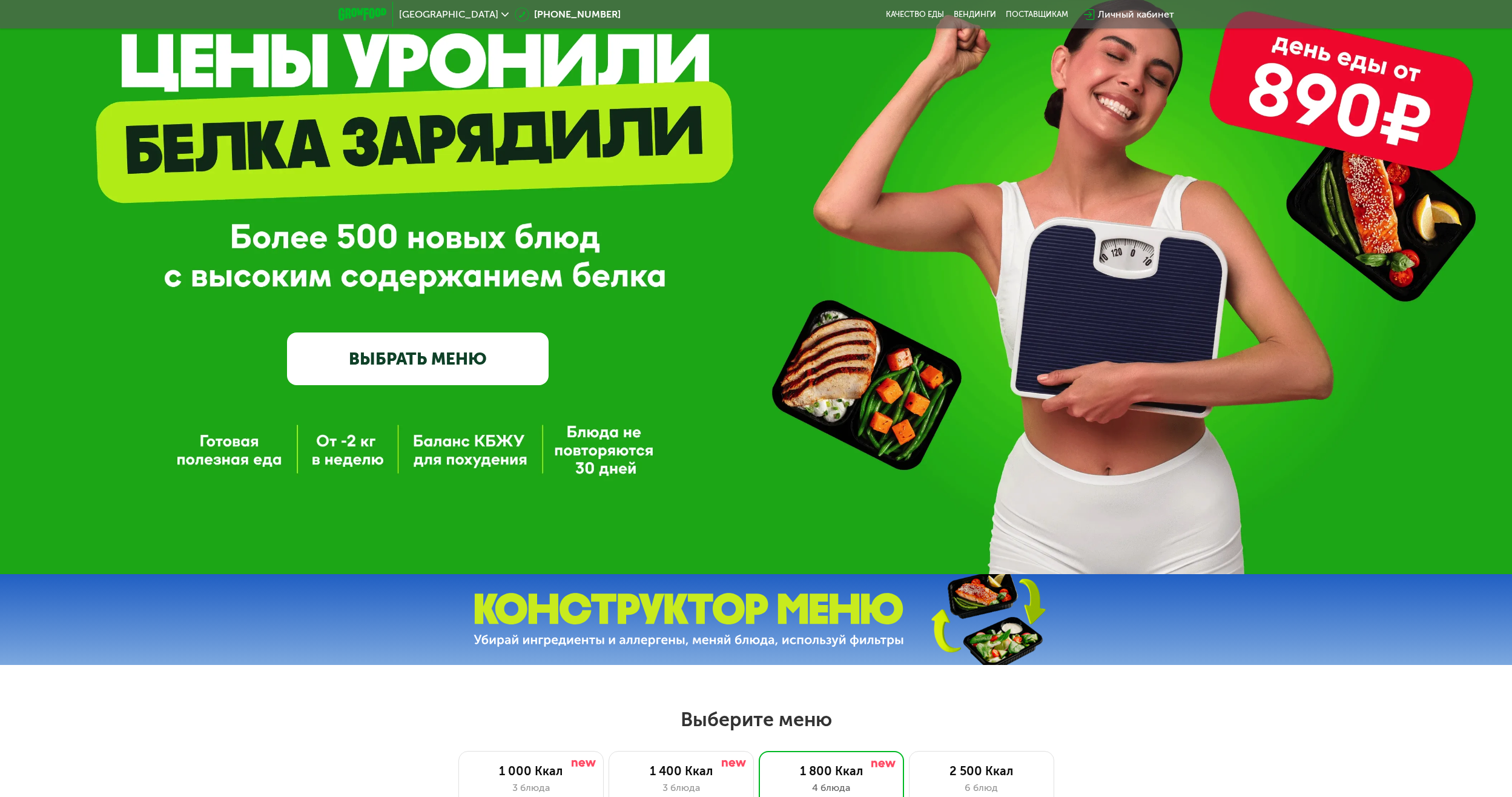
scroll to position [0, 0]
